Goal: Find specific page/section: Locate item on page

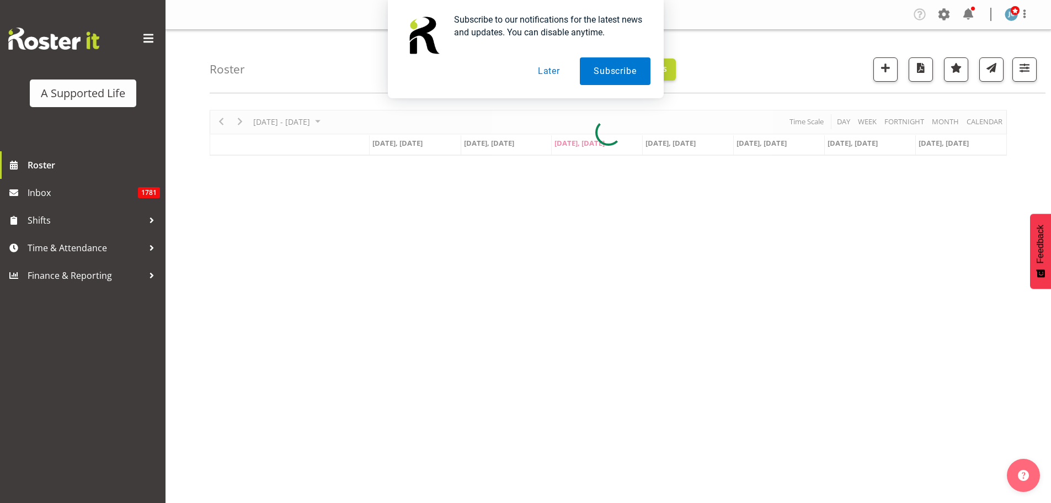
click at [1031, 63] on div "Subscribe to our notifications for the latest news and updates. You can disable…" at bounding box center [525, 49] width 1051 height 98
click at [549, 77] on button "Later" at bounding box center [549, 71] width 50 height 28
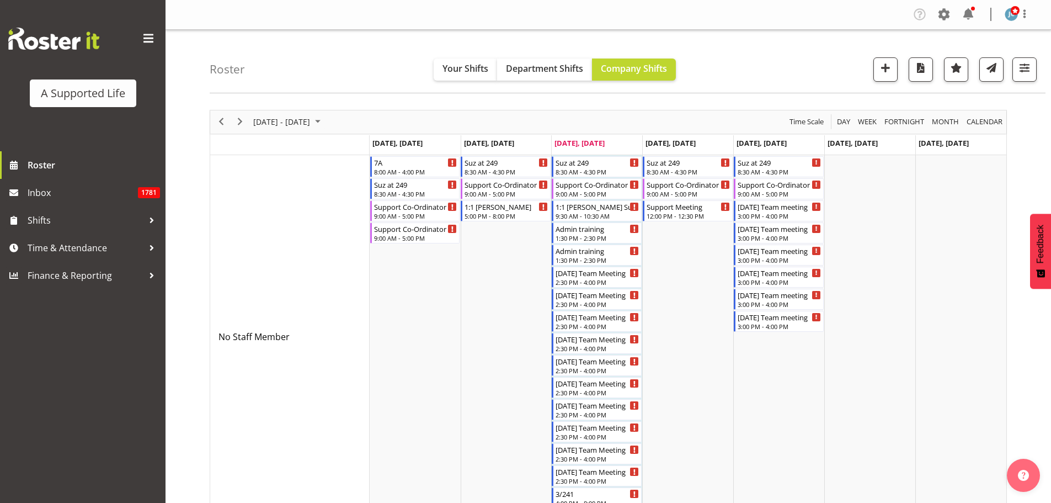
click at [1037, 66] on div "Roster Your Shifts Department Shifts Company Shifts All Locations Clear [STREET…" at bounding box center [628, 61] width 836 height 63
click at [1032, 69] on button "button" at bounding box center [1024, 69] width 24 height 24
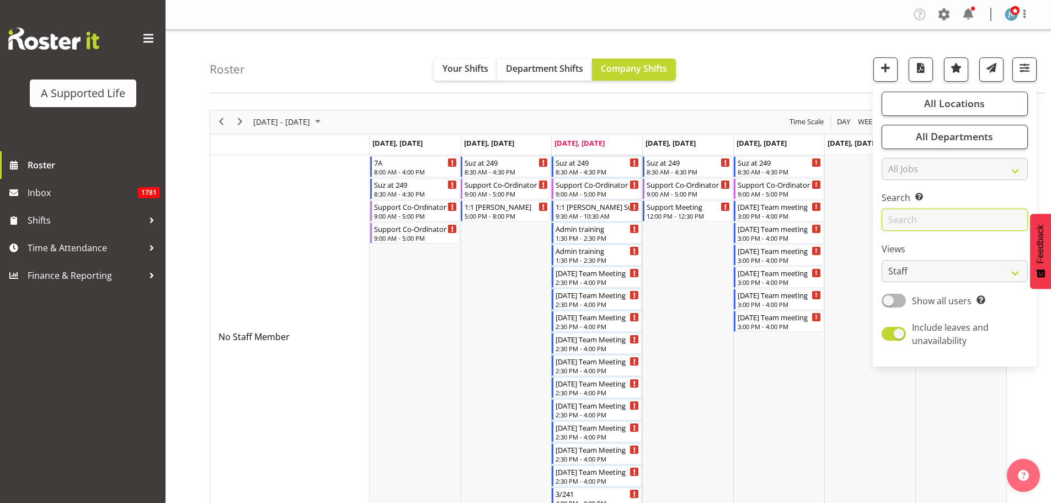
click at [927, 213] on input "text" at bounding box center [955, 220] width 146 height 22
click at [932, 216] on input "text" at bounding box center [955, 220] width 146 height 22
click at [941, 111] on button "All Locations" at bounding box center [955, 104] width 146 height 24
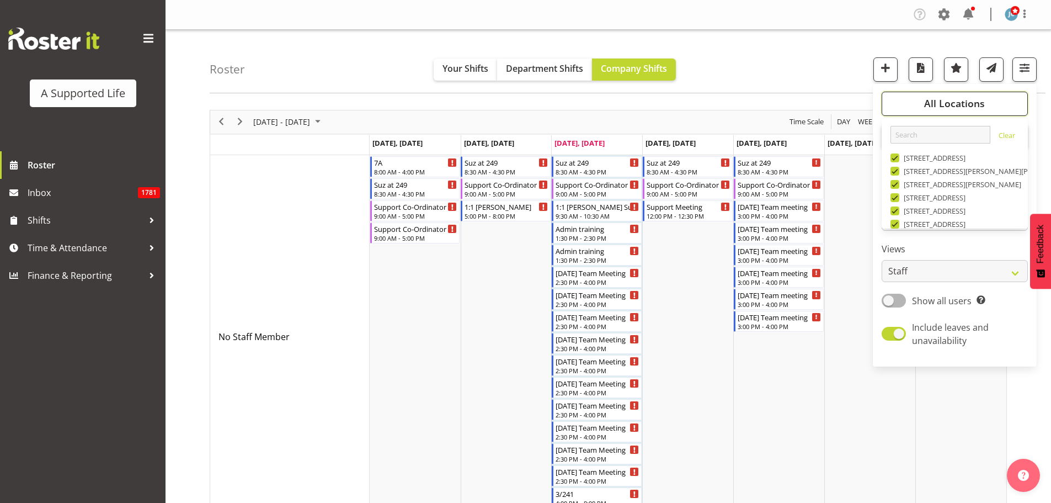
click at [941, 111] on button "All Locations" at bounding box center [955, 104] width 146 height 24
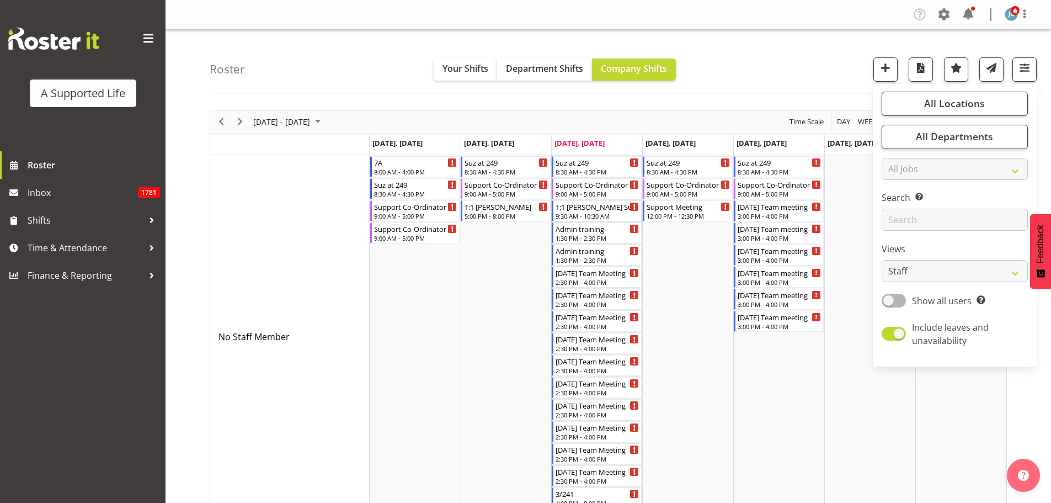
drag, startPoint x: 912, startPoint y: 242, endPoint x: 914, endPoint y: 232, distance: 9.6
click at [911, 239] on div "All Locations Clear [STREET_ADDRESS] [STREET_ADDRESS][PERSON_NAME][PERSON_NAME]…" at bounding box center [955, 225] width 164 height 274
click at [914, 229] on input "text" at bounding box center [955, 220] width 146 height 22
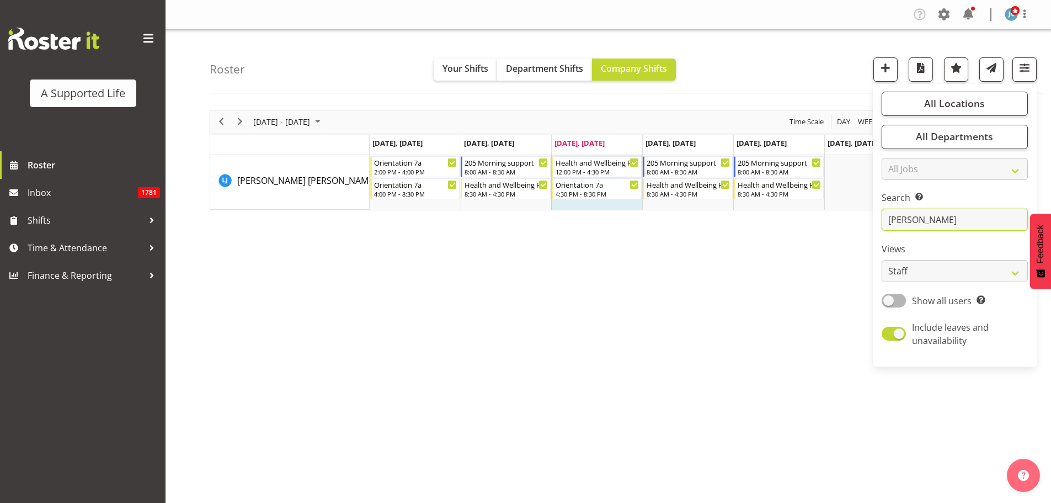
type input "[PERSON_NAME]"
